Goal: Task Accomplishment & Management: Complete application form

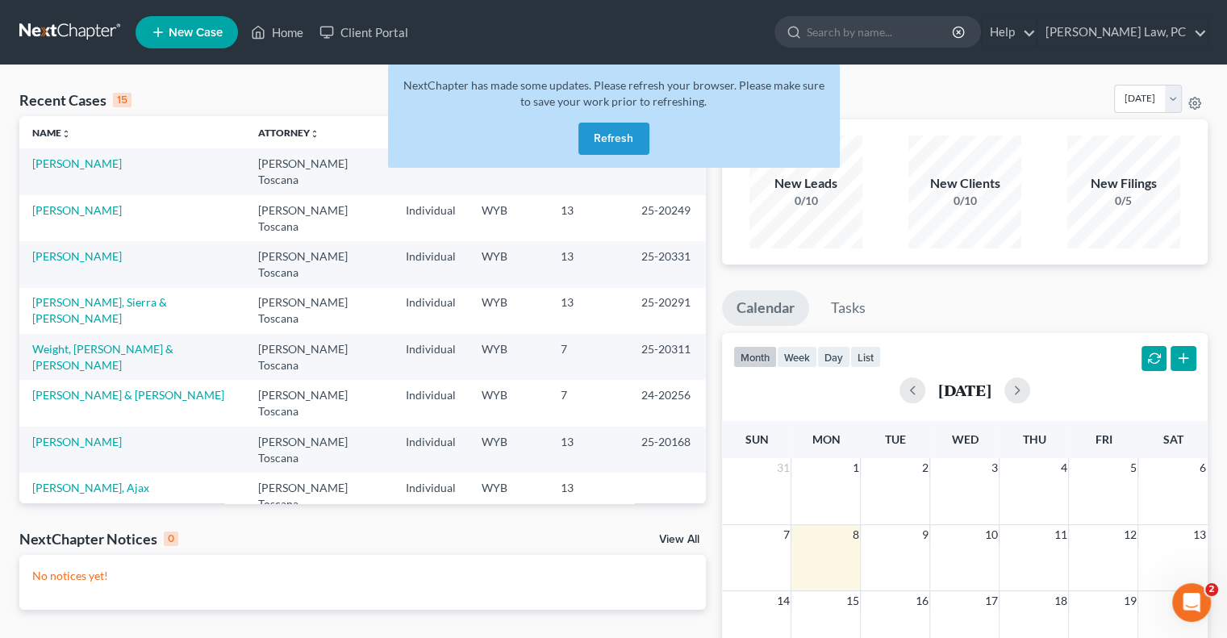
click at [614, 135] on button "Refresh" at bounding box center [613, 139] width 71 height 32
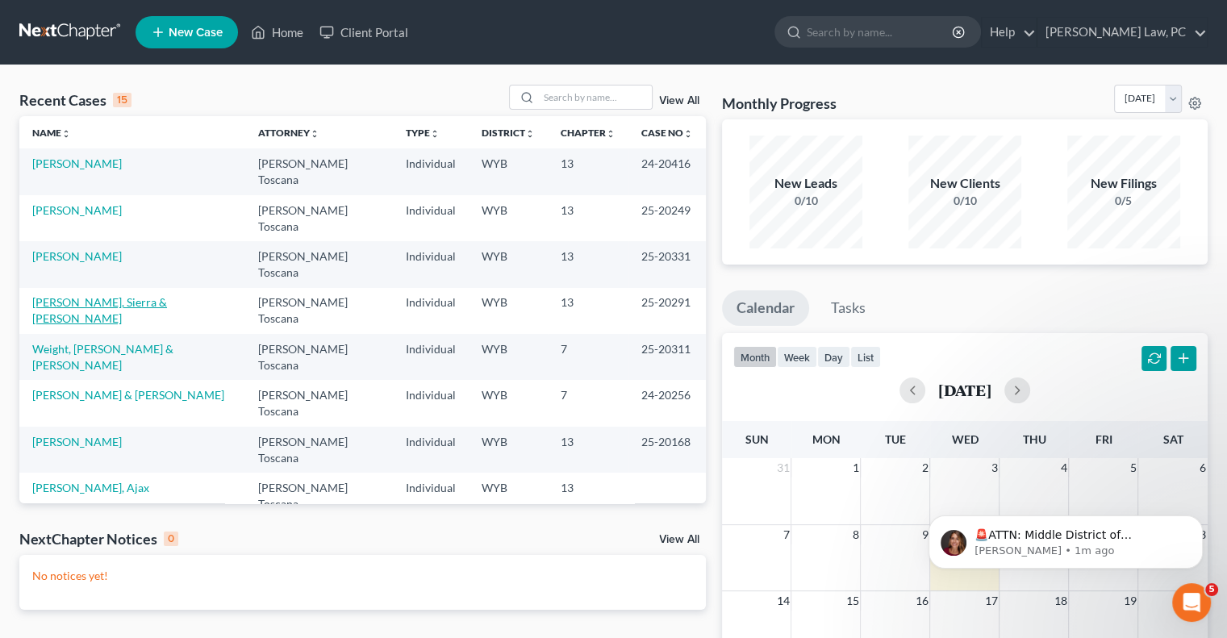
click at [119, 295] on link "[PERSON_NAME], Sierra & [PERSON_NAME]" at bounding box center [99, 310] width 135 height 30
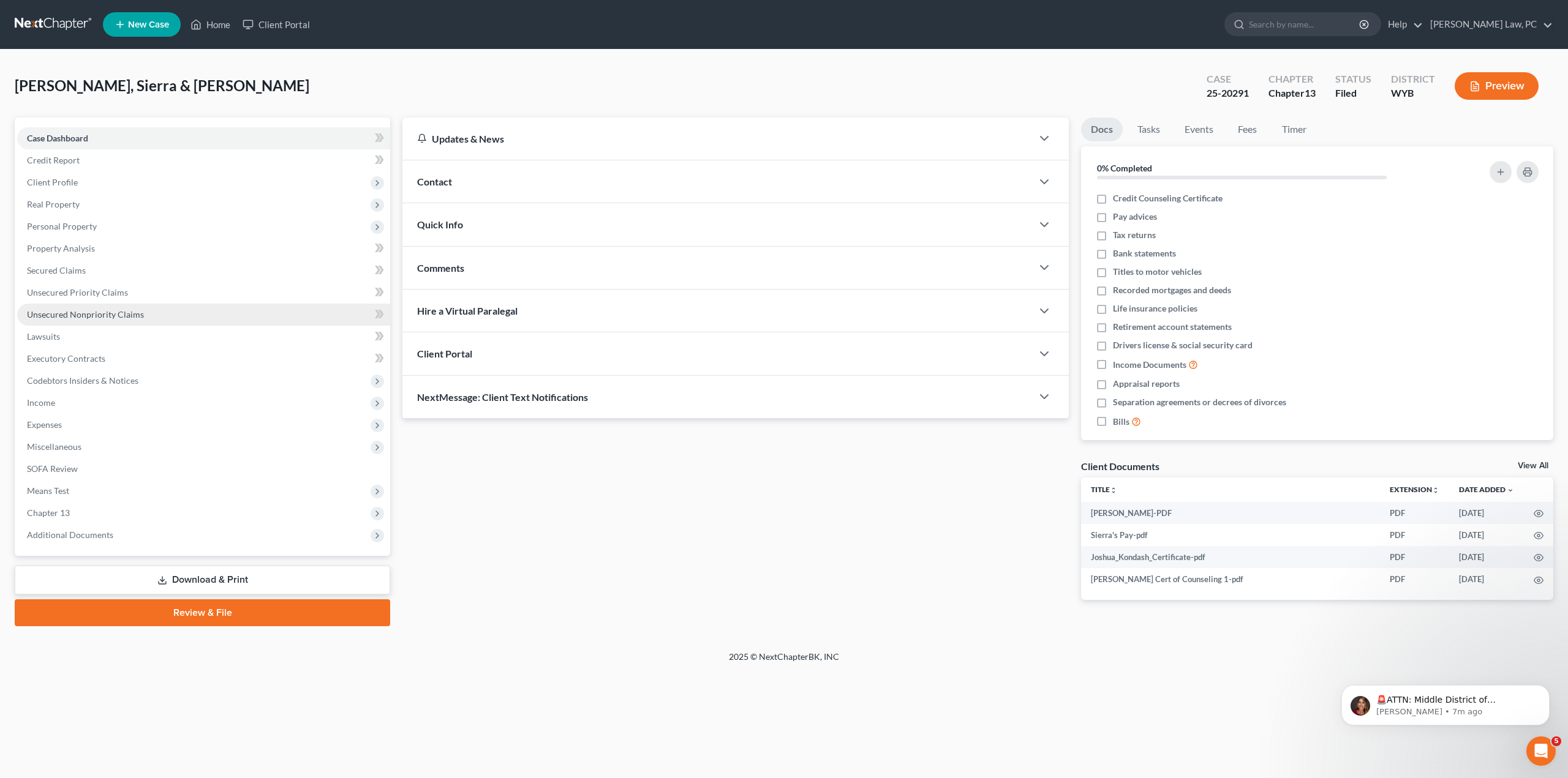
click at [58, 315] on span "Unsecured Nonpriority Claims" at bounding box center [85, 314] width 117 height 11
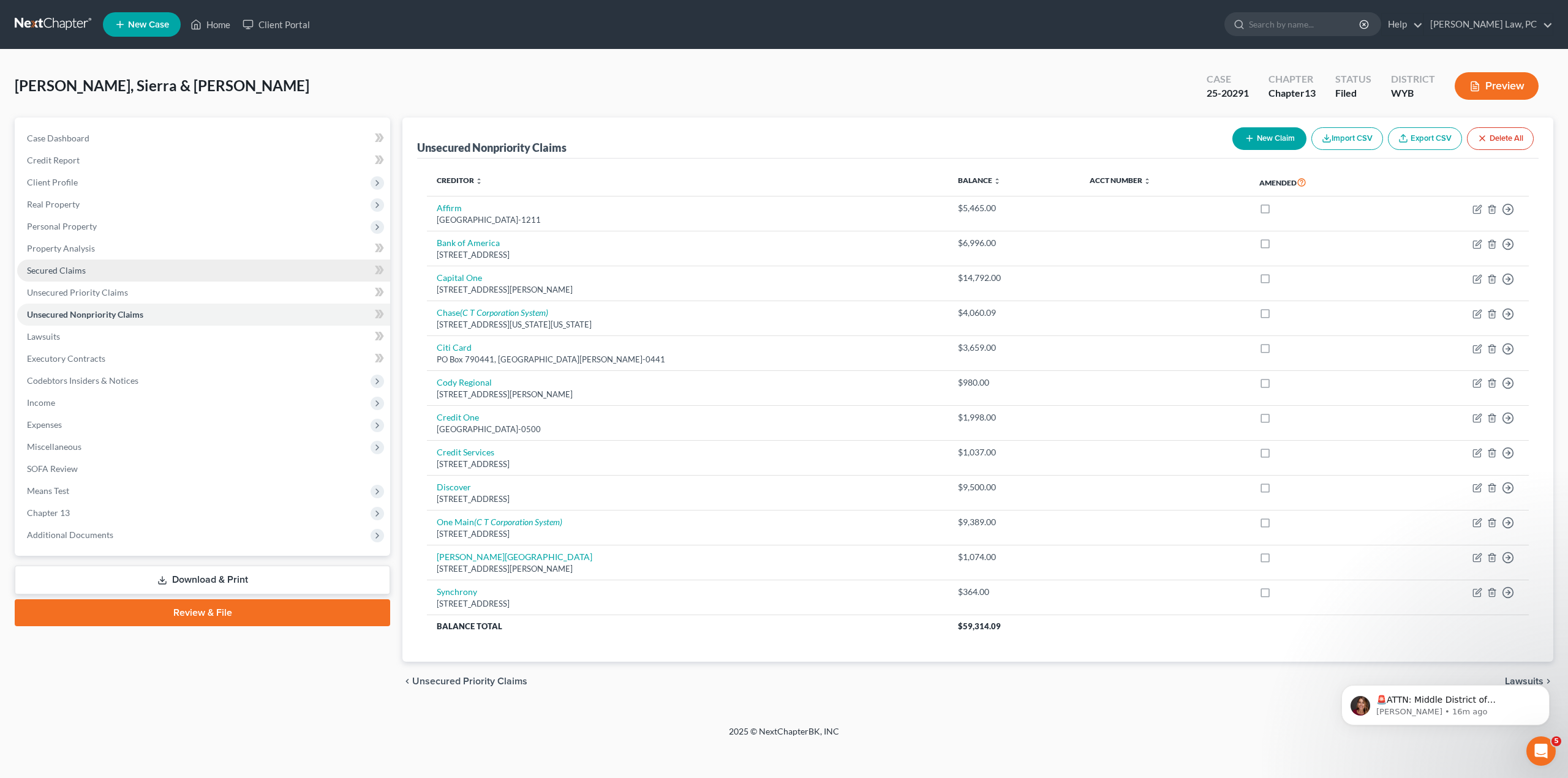
click at [80, 270] on span "Secured Claims" at bounding box center [55, 270] width 58 height 11
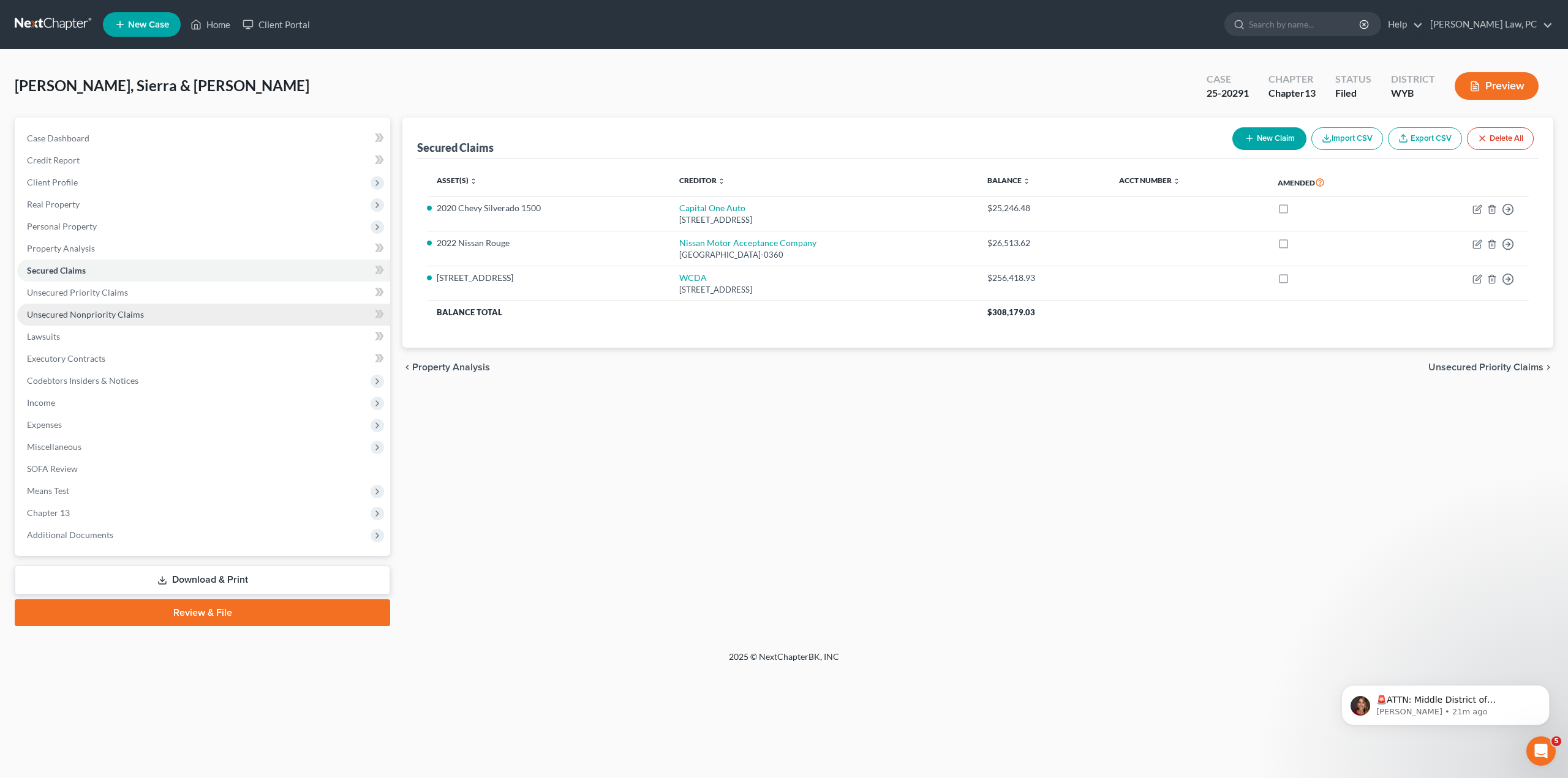
click at [137, 313] on span "Unsecured Nonpriority Claims" at bounding box center [85, 314] width 117 height 11
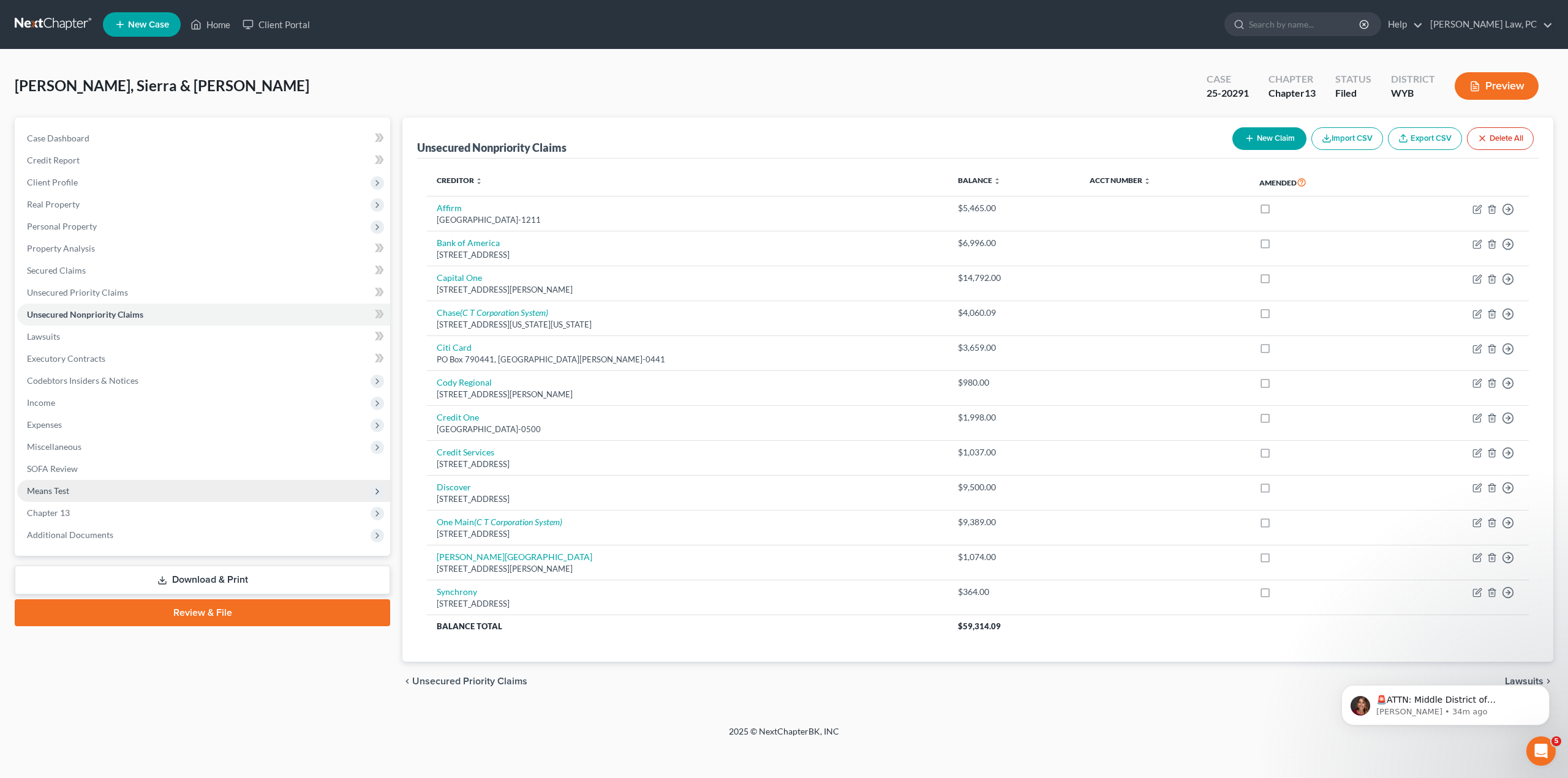
click at [80, 483] on span "Means Test" at bounding box center [203, 490] width 373 height 22
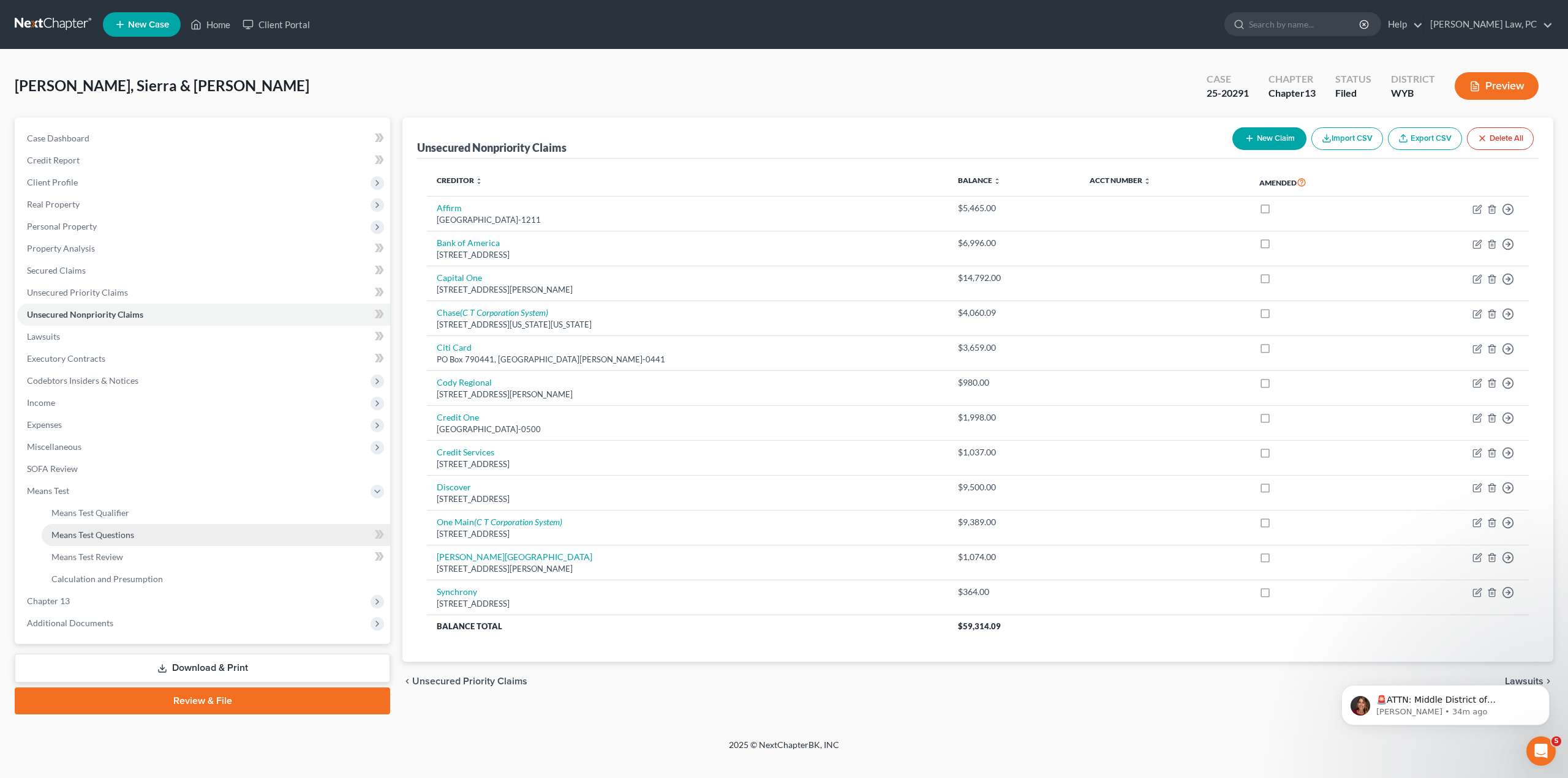
click at [90, 483] on span "Means Test Questions" at bounding box center [93, 535] width 83 height 11
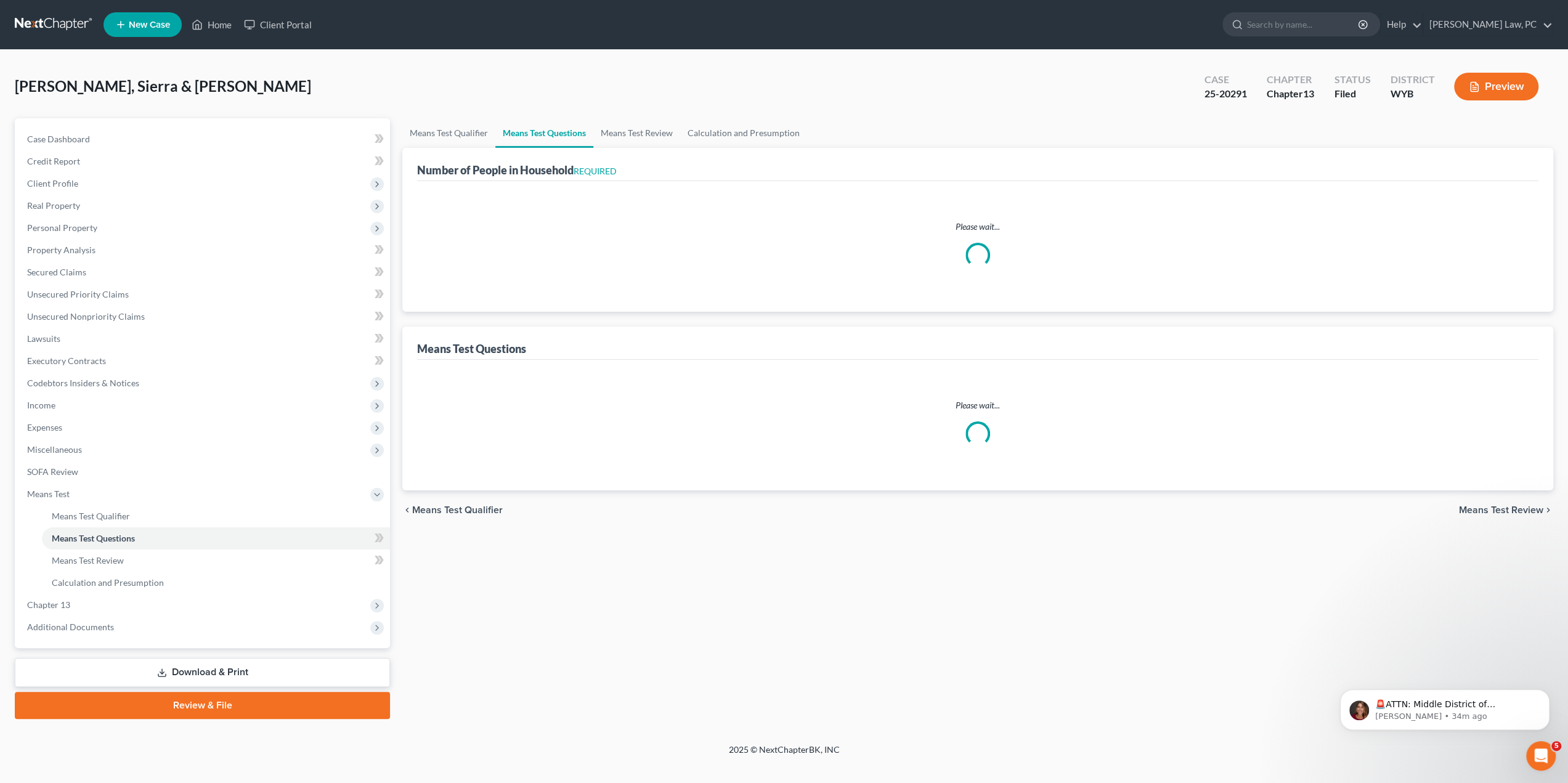
select select "1"
select select "44"
select select "1"
select select "37"
select select "0"
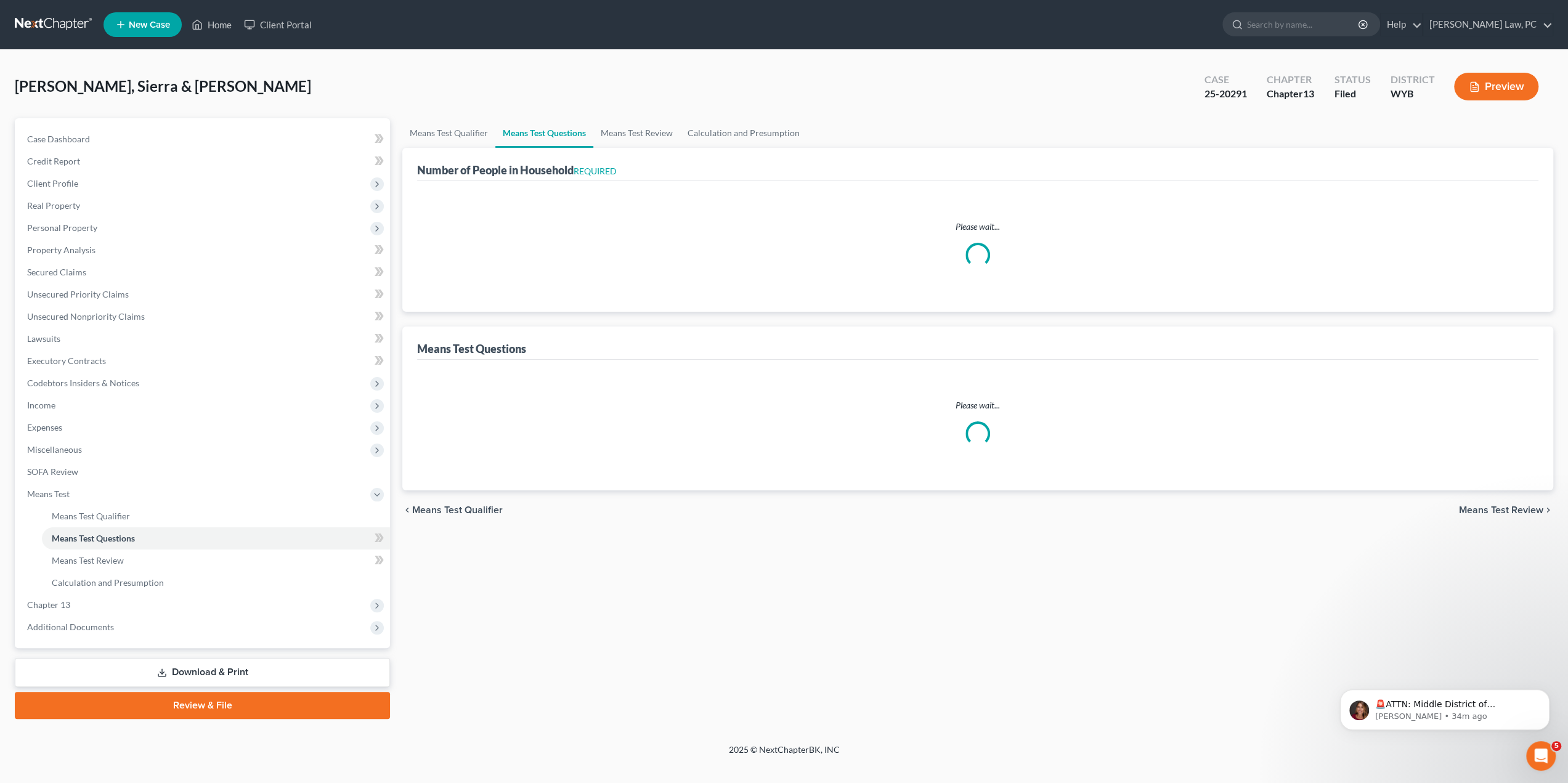
select select "60"
select select "2"
select select "4"
